Goal: Information Seeking & Learning: Learn about a topic

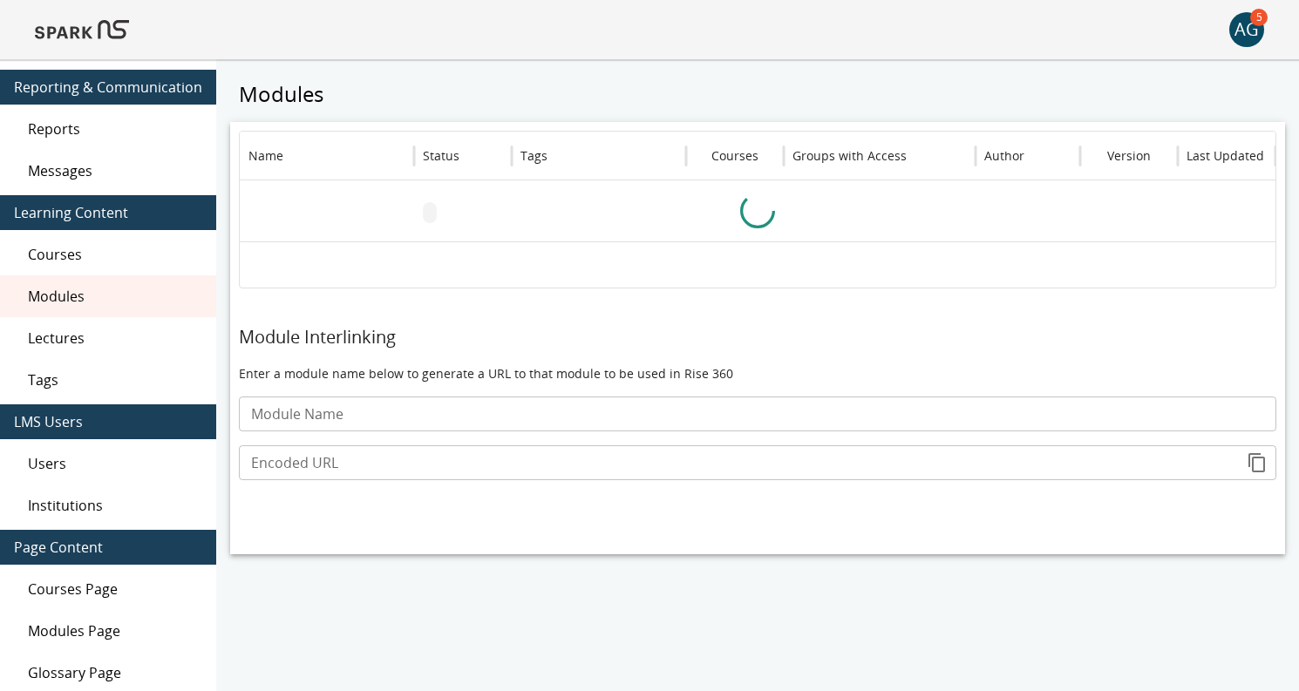
click at [70, 35] on img at bounding box center [82, 30] width 94 height 42
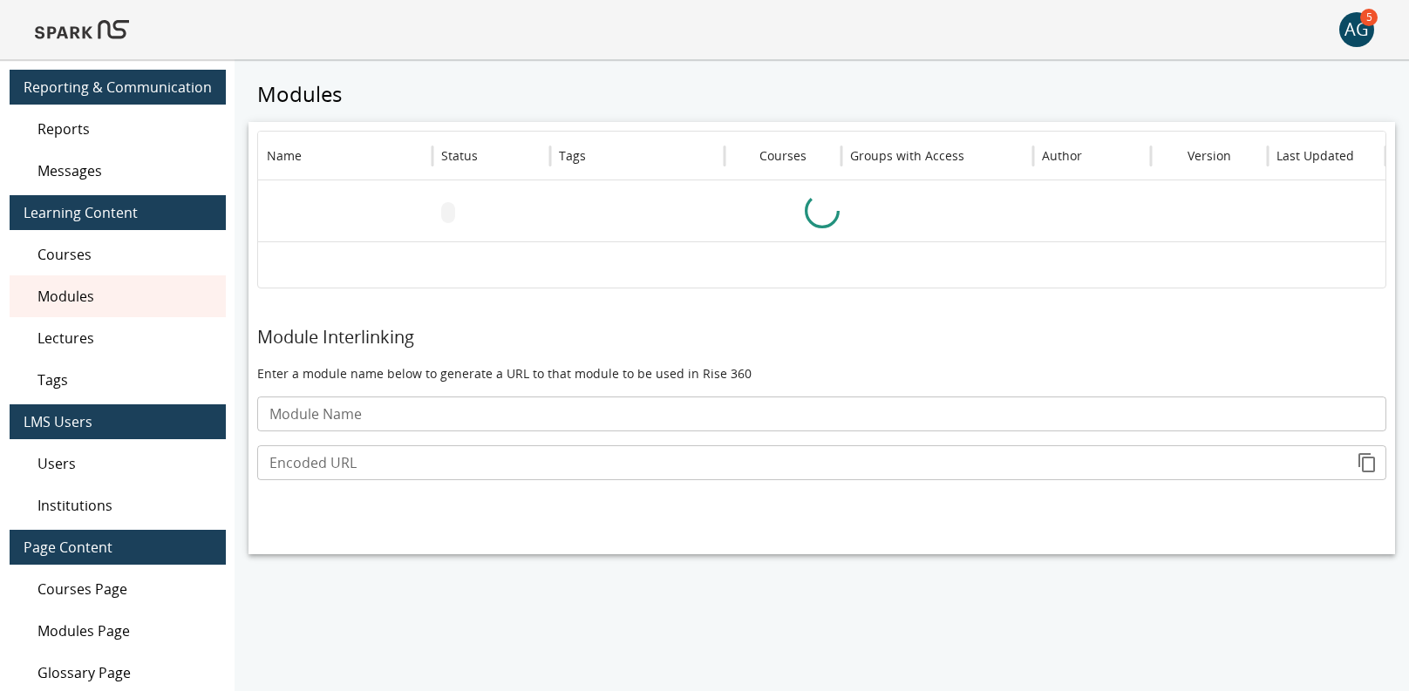
click at [105, 31] on img at bounding box center [82, 30] width 94 height 42
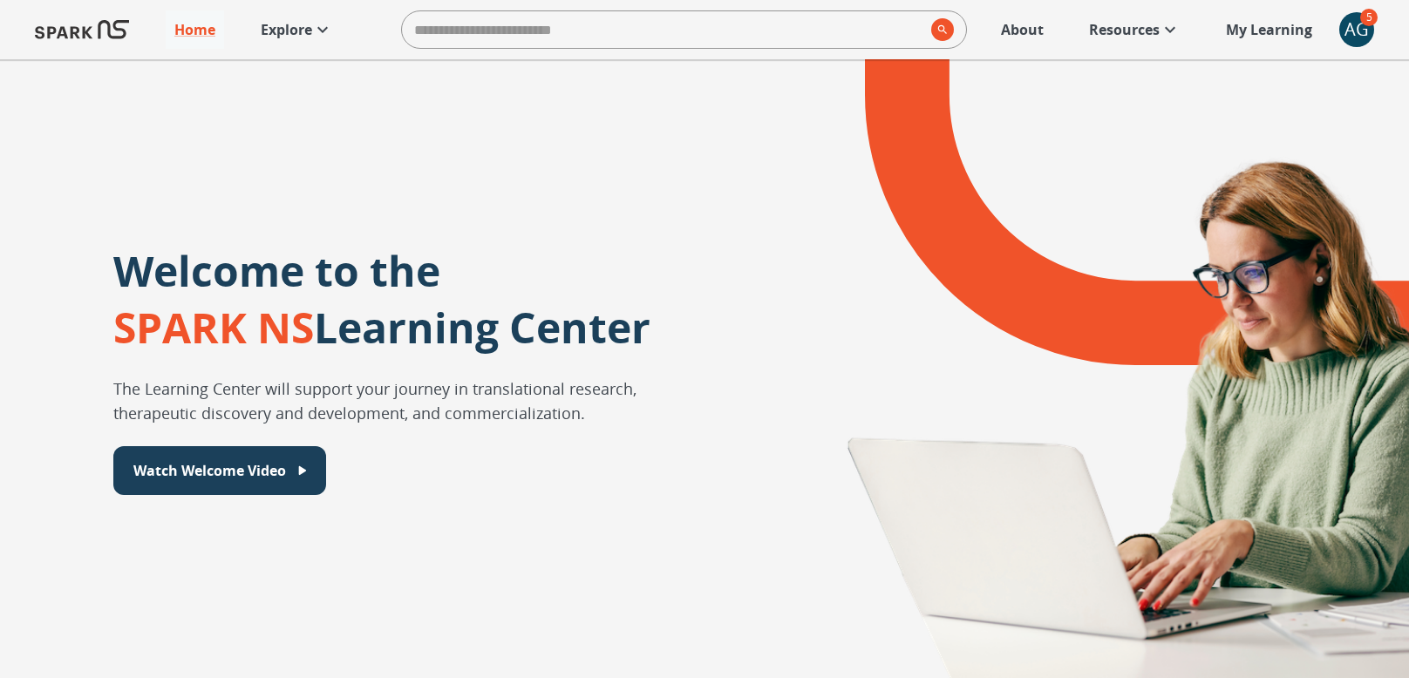
click at [306, 32] on p "Explore" at bounding box center [286, 29] width 51 height 21
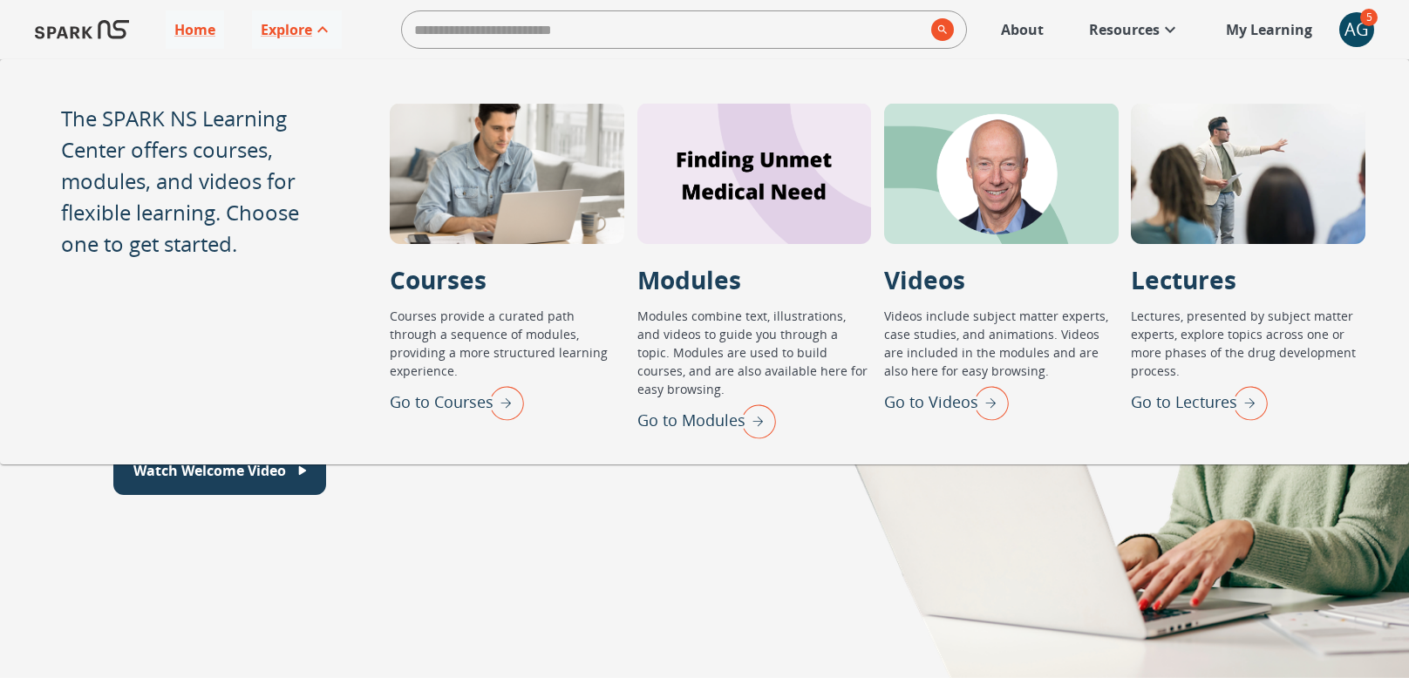
click at [1235, 407] on img "Go to Lectures" at bounding box center [1246, 402] width 44 height 45
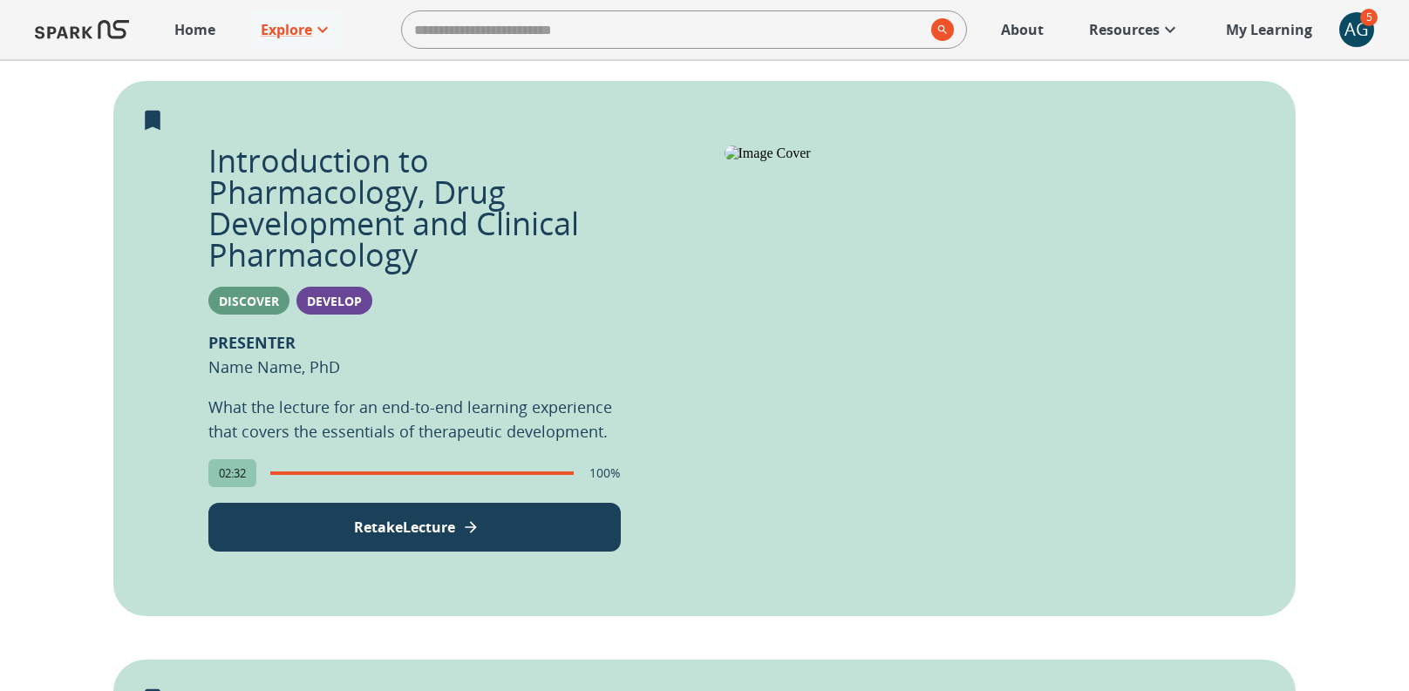
scroll to position [407, 0]
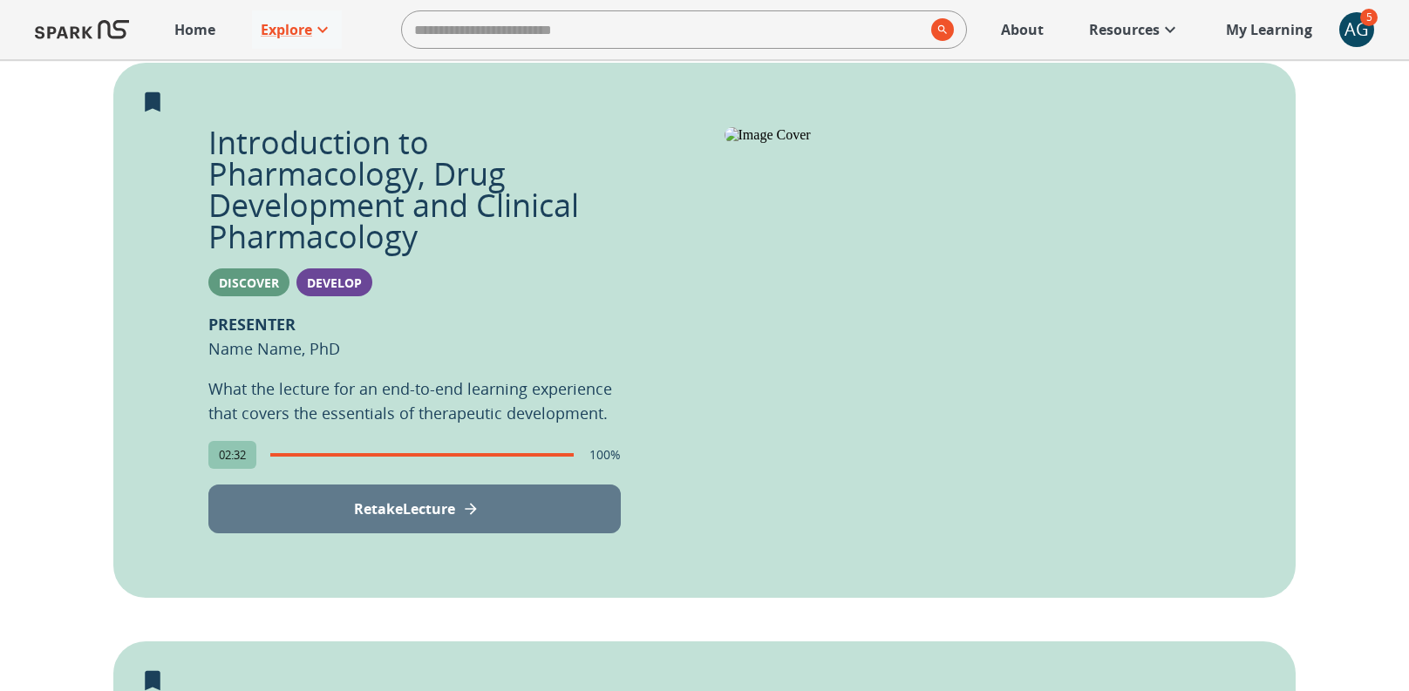
click at [503, 502] on button "Retake Lecture" at bounding box center [414, 509] width 412 height 49
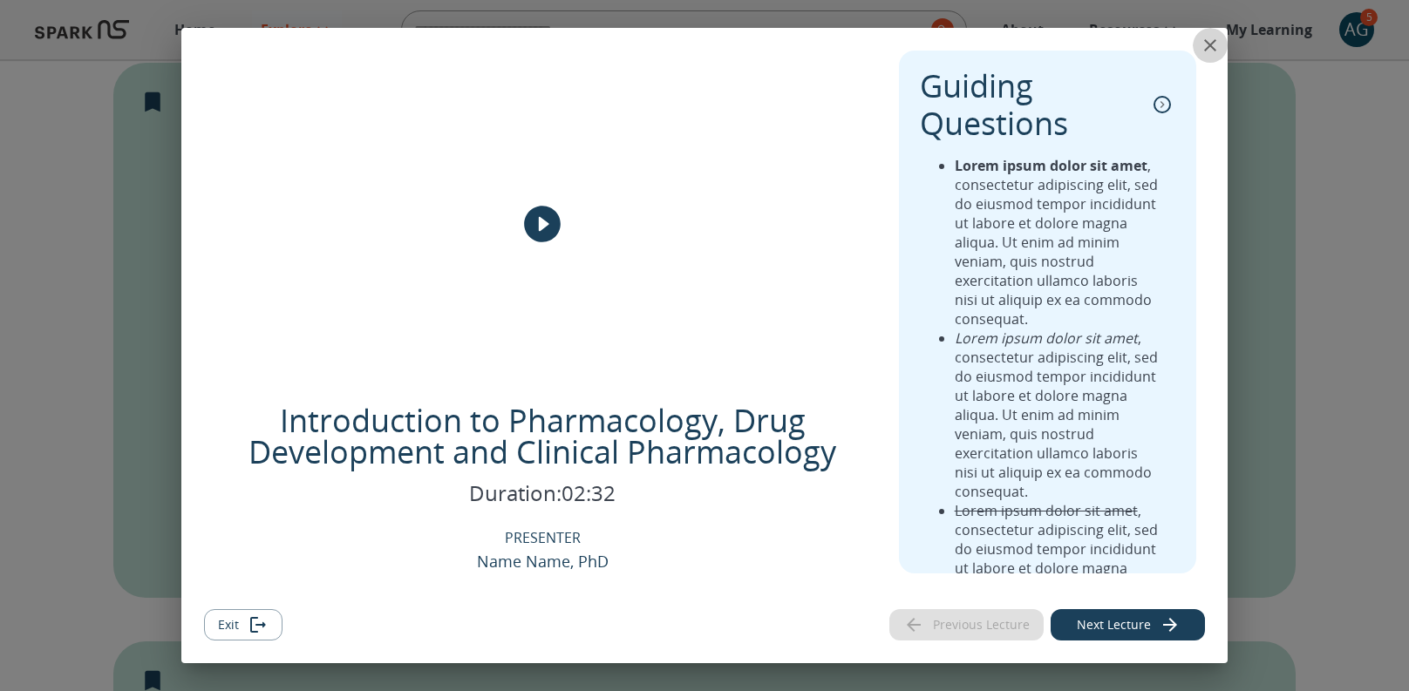
click at [1204, 44] on icon "close" at bounding box center [1210, 45] width 21 height 21
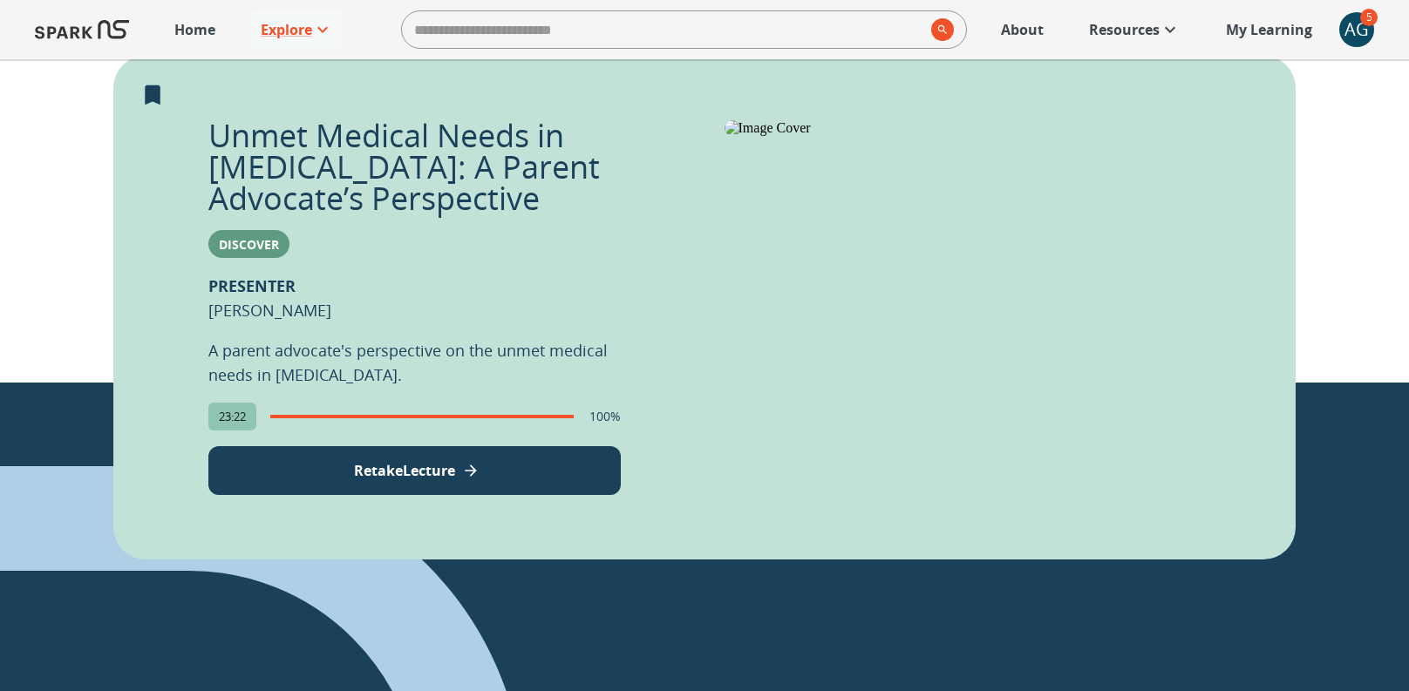
scroll to position [1013, 0]
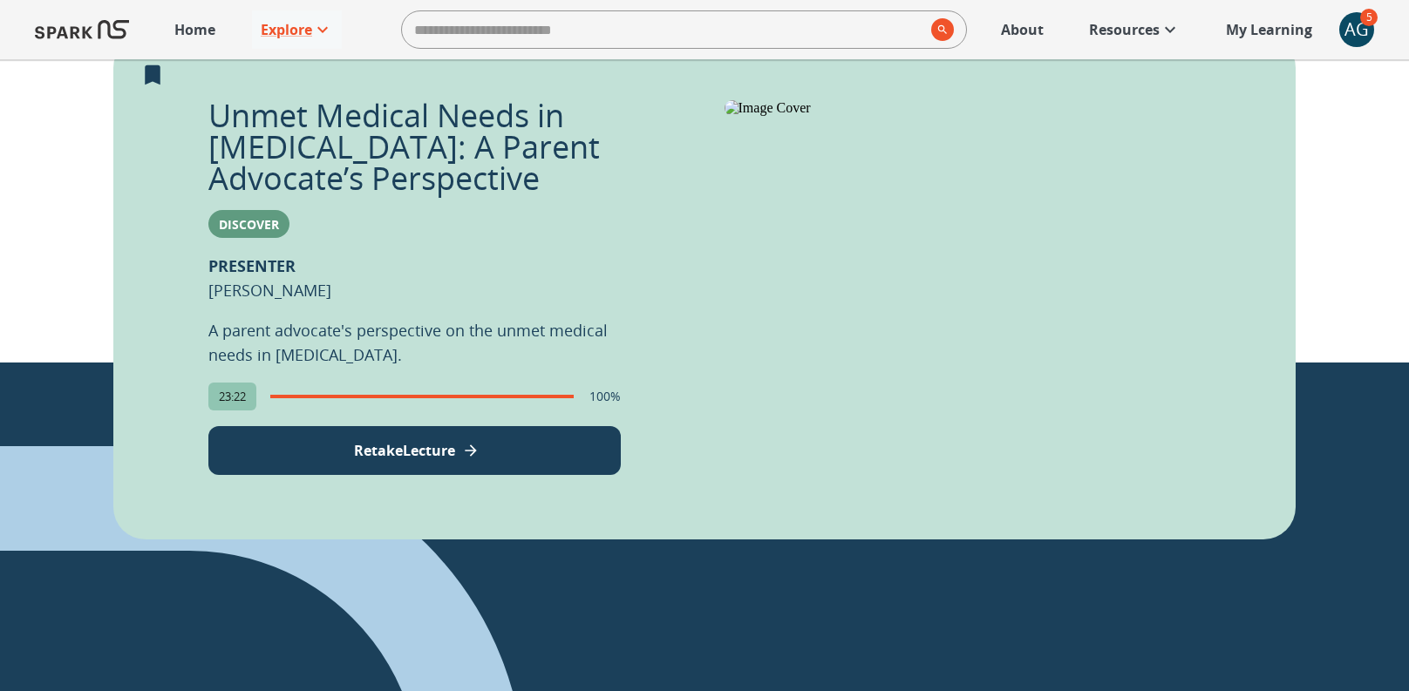
click at [387, 440] on p "Retake Lecture" at bounding box center [404, 450] width 101 height 21
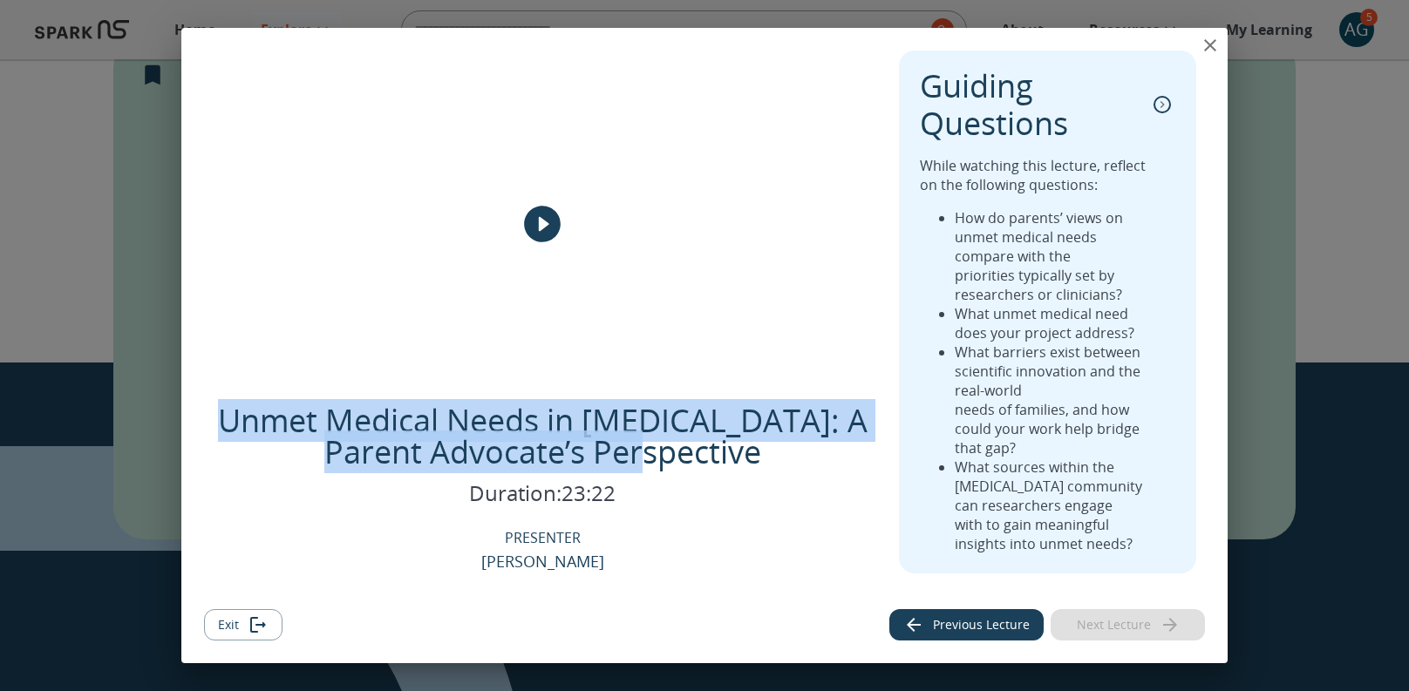
drag, startPoint x: 710, startPoint y: 464, endPoint x: 238, endPoint y: 427, distance: 473.1
click at [238, 427] on p "Unmet Medical Needs in Autism: A Parent Advocate’s Perspective" at bounding box center [542, 436] width 677 height 63
copy p "Unmet Medical Needs in Autism: A Parent Advocate’s Perspective"
click at [701, 553] on div "Unmet Medical Needs in Autism: A Parent Advocate’s Perspective Duration: 23:22 …" at bounding box center [542, 489] width 677 height 168
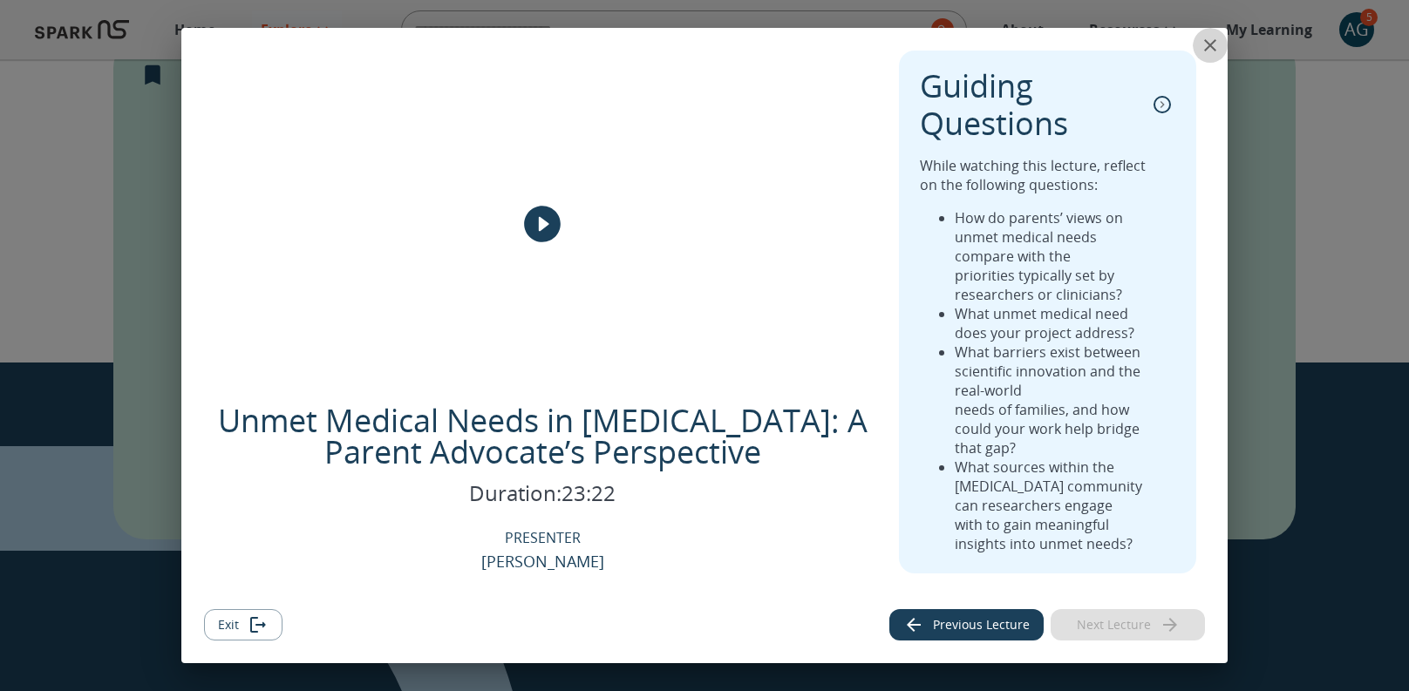
click at [1210, 45] on icon "close" at bounding box center [1210, 45] width 12 height 12
